Goal: Information Seeking & Learning: Learn about a topic

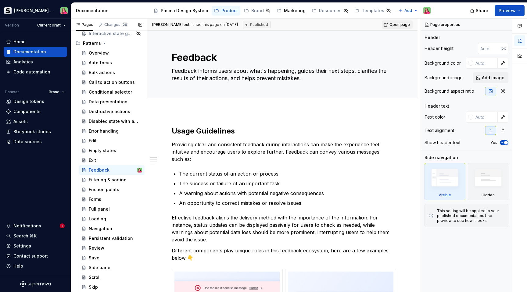
scroll to position [845, 0]
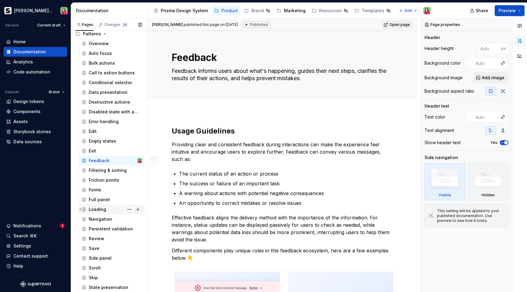
click at [102, 210] on div "Loading" at bounding box center [97, 210] width 17 height 6
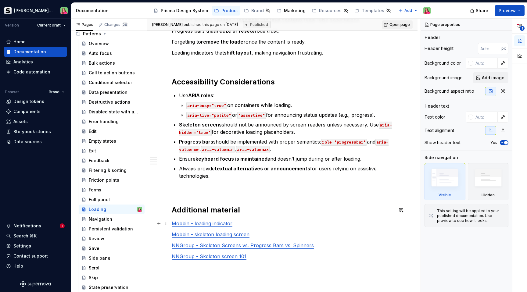
scroll to position [462, 0]
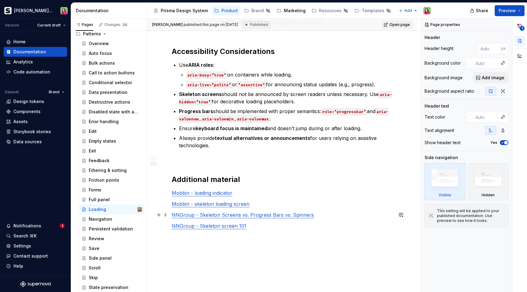
click at [212, 216] on link "NNGroup - Skeleton Screens vs. Progress Bars vs. Spinners" at bounding box center [243, 215] width 142 height 6
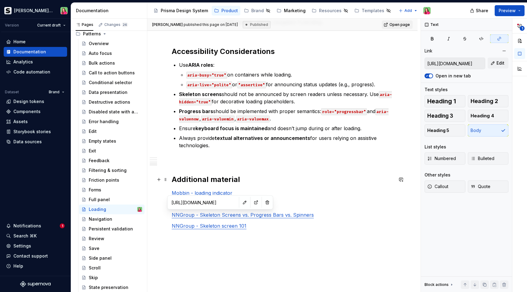
click at [290, 177] on h2 "Additional material" at bounding box center [282, 180] width 221 height 10
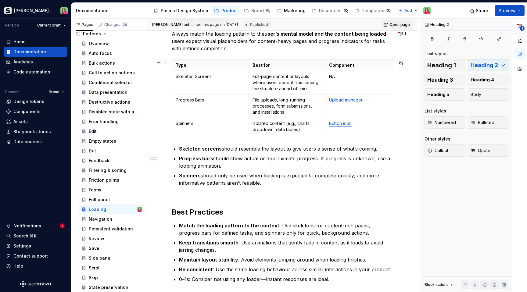
scroll to position [116, 0]
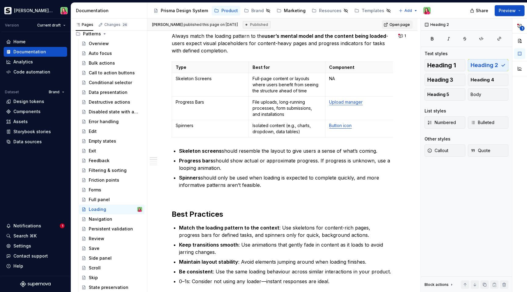
type textarea "*"
